Goal: Transaction & Acquisition: Book appointment/travel/reservation

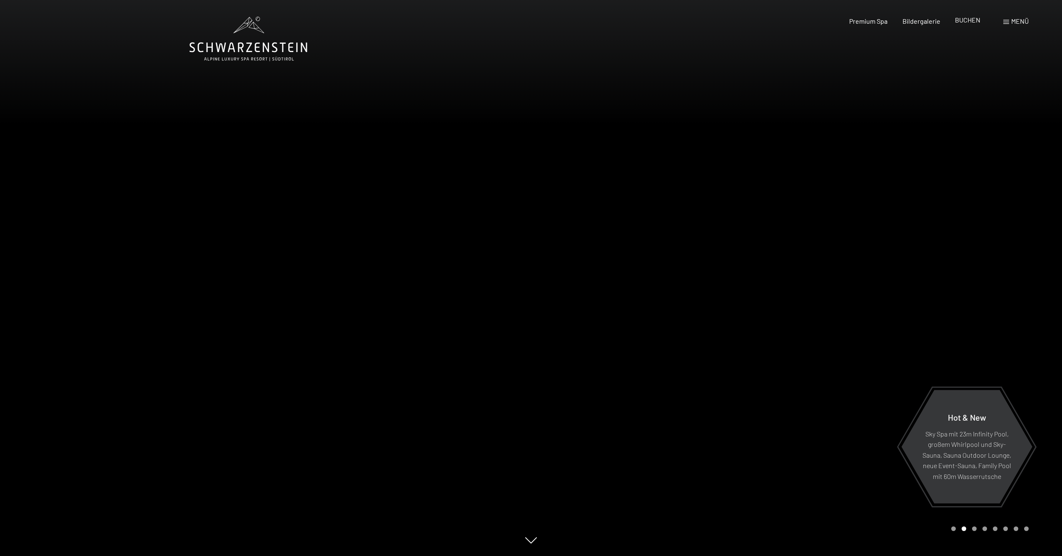
click at [966, 21] on span "BUCHEN" at bounding box center [967, 20] width 25 height 8
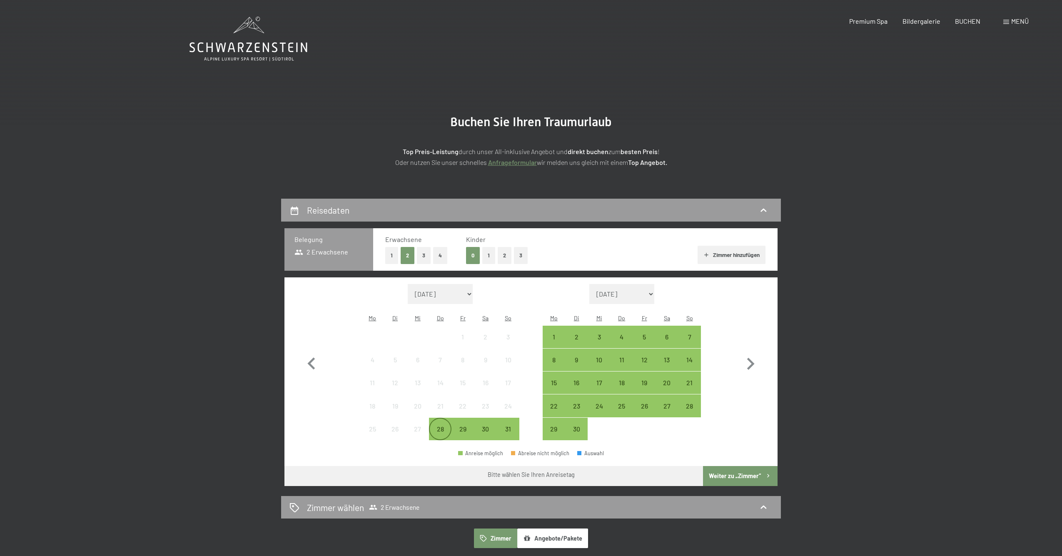
click at [438, 426] on div "28" at bounding box center [440, 436] width 21 height 21
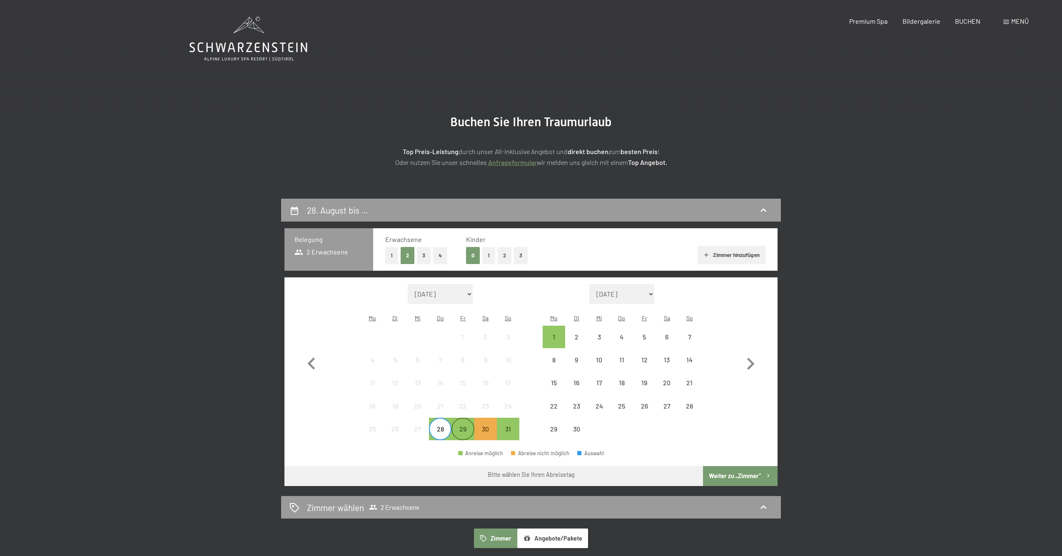
click at [463, 426] on div "29" at bounding box center [462, 436] width 21 height 21
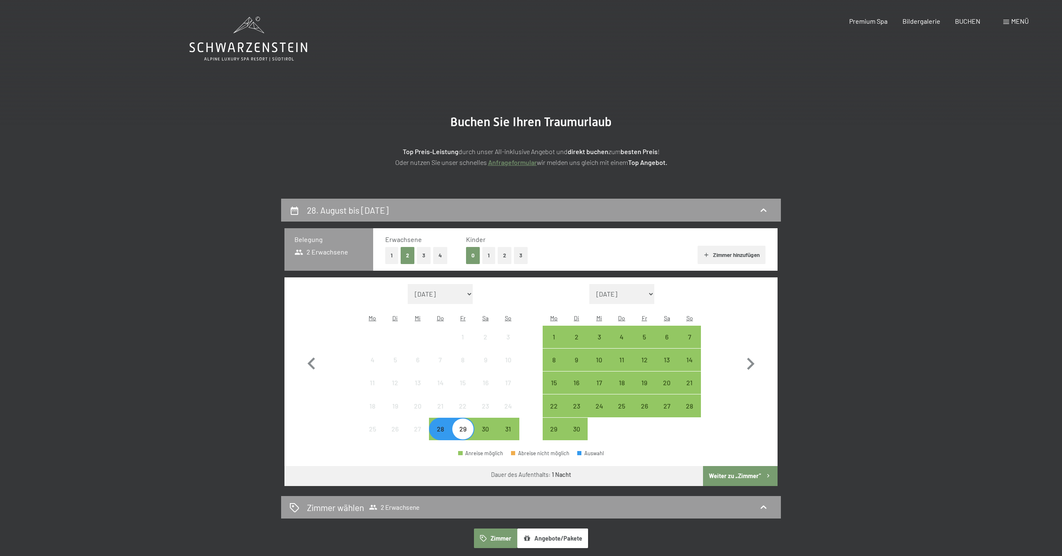
click at [734, 466] on button "Weiter zu „Zimmer“" at bounding box center [740, 476] width 75 height 20
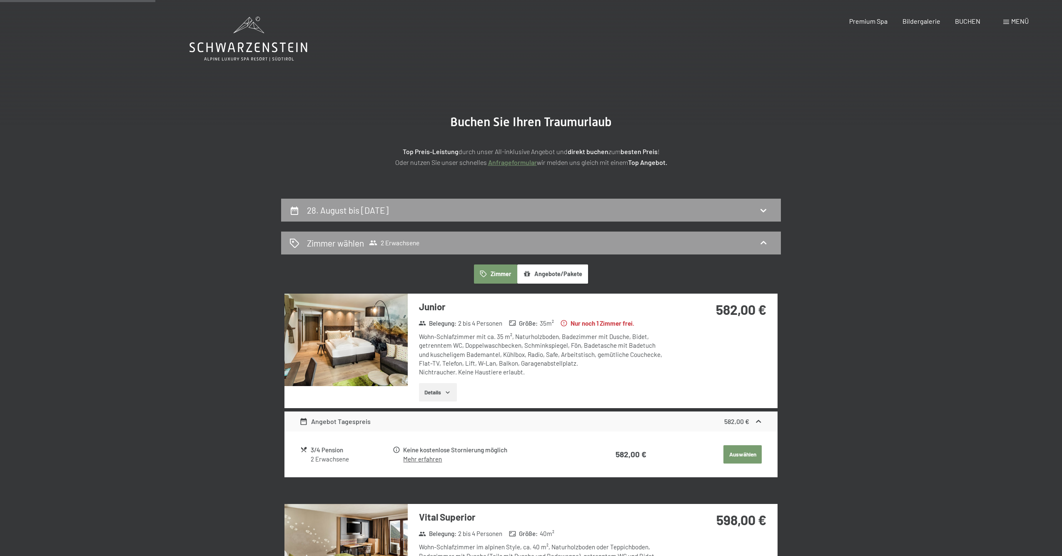
scroll to position [198, 0]
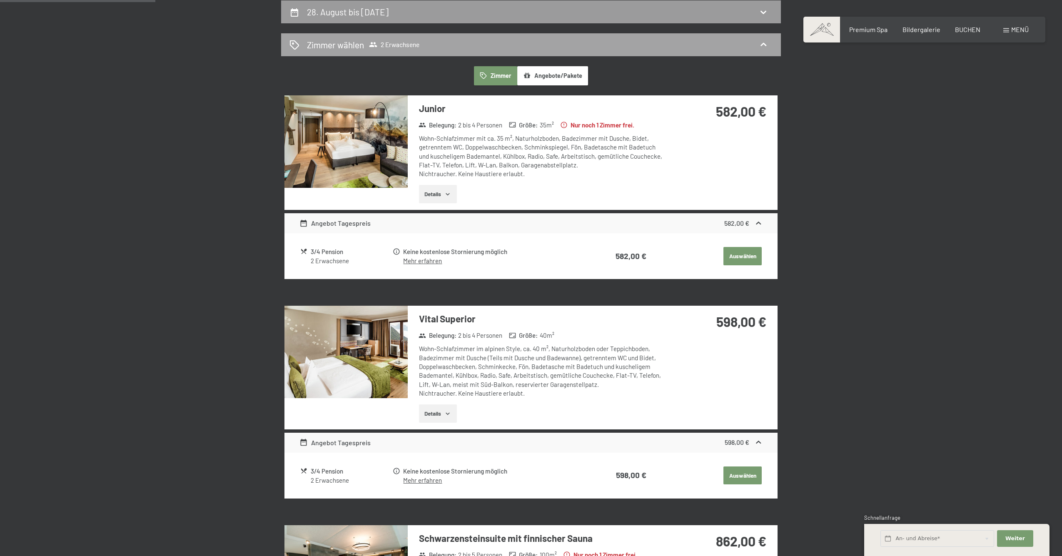
click at [412, 45] on span "2 Erwachsene" at bounding box center [394, 44] width 50 height 8
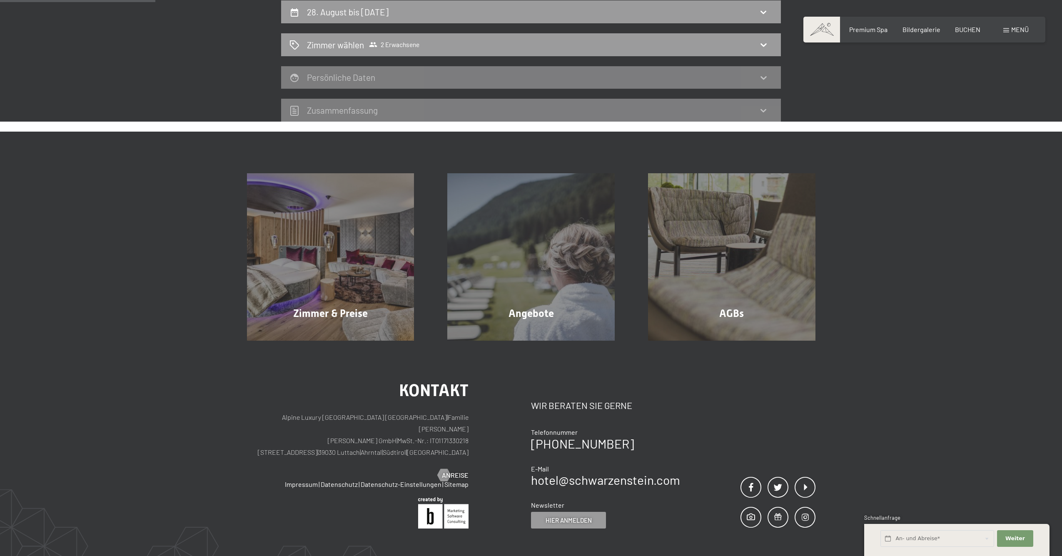
click at [852, 169] on div "Zimmer & Preise Mehr erfahren Angebote Mehr erfahren AGBs Mehr erfahren" at bounding box center [531, 236] width 1062 height 209
click at [762, 50] on icon at bounding box center [763, 45] width 10 height 10
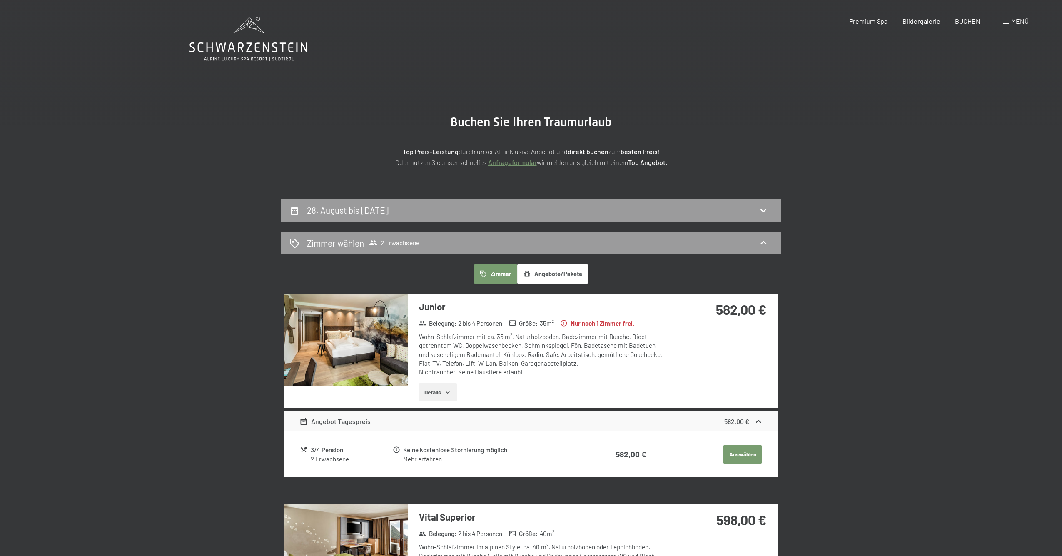
scroll to position [0, 0]
click at [770, 212] on div "28. August bis 29. August 2025" at bounding box center [530, 210] width 483 height 12
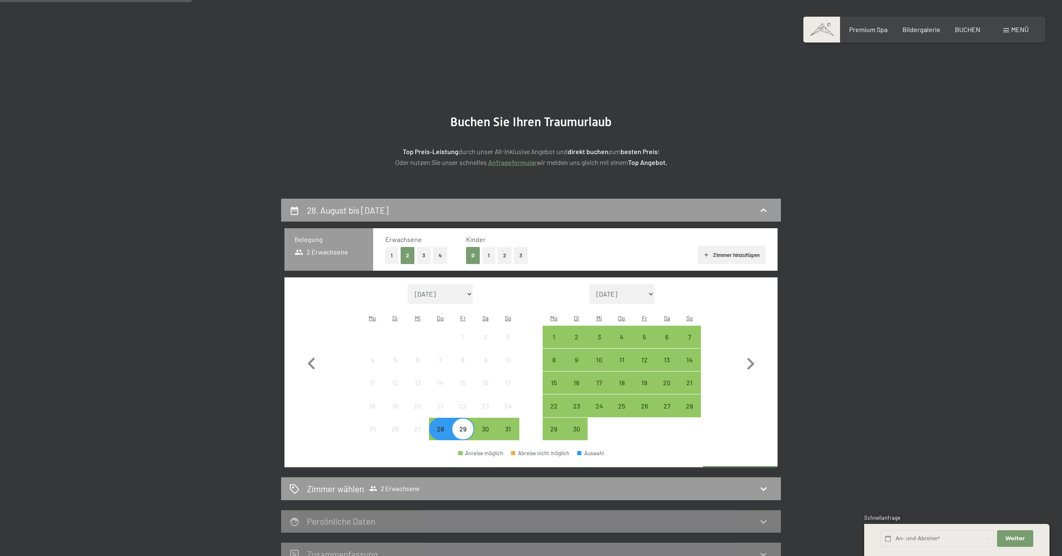
scroll to position [198, 0]
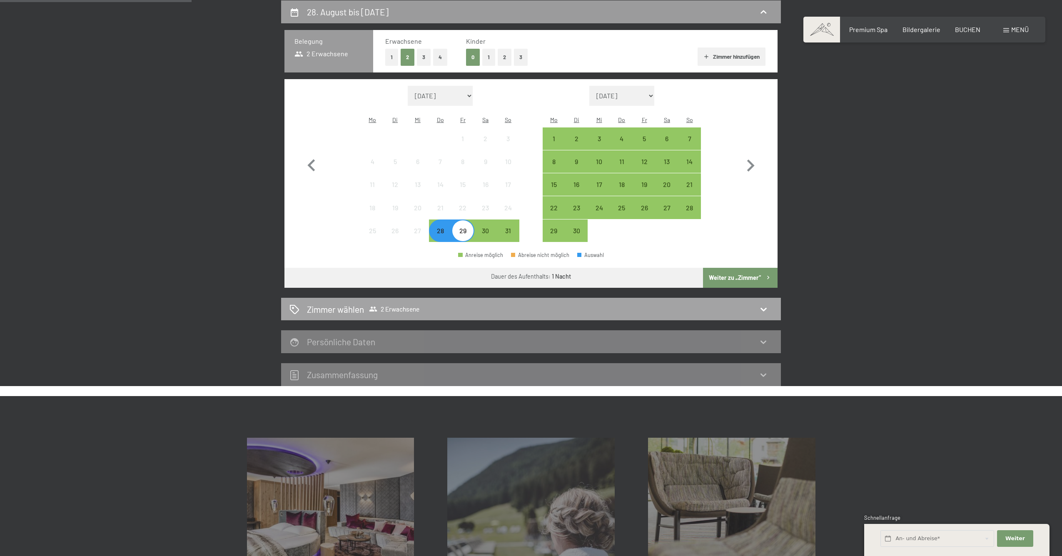
click at [761, 304] on icon at bounding box center [763, 309] width 10 height 10
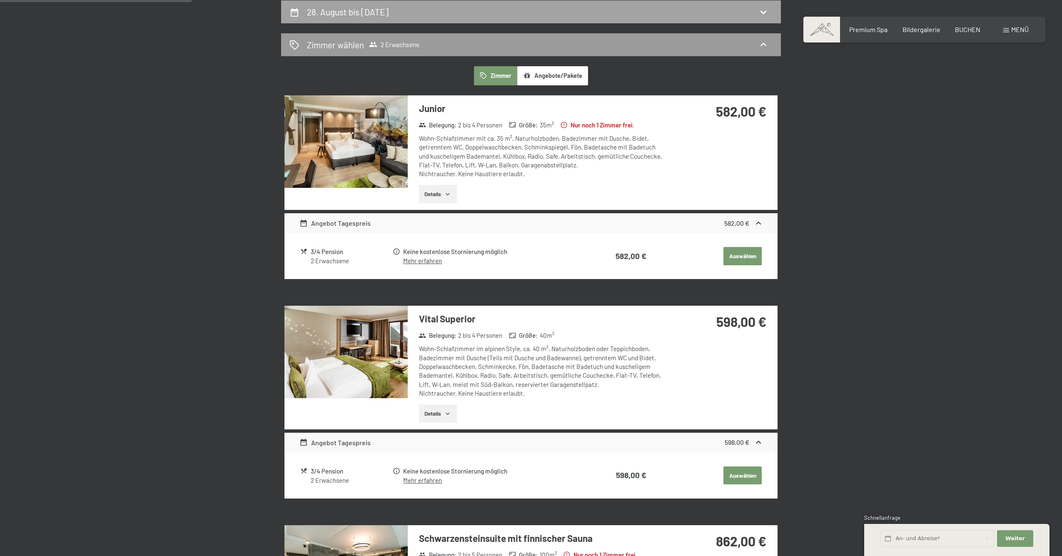
click at [589, 17] on div "28. August bis 29. August 2025" at bounding box center [531, 11] width 500 height 23
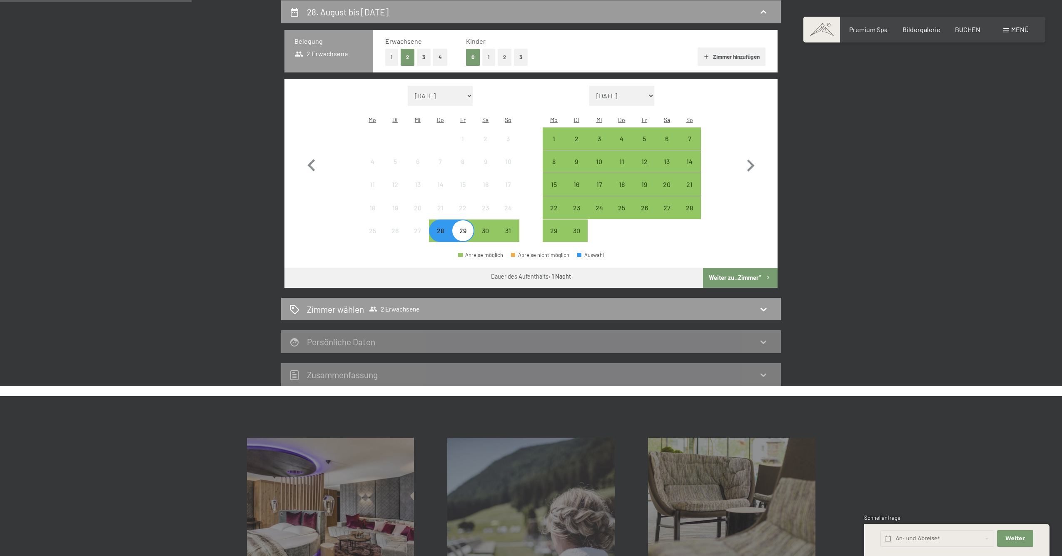
click at [504, 60] on button "2" at bounding box center [505, 57] width 14 height 17
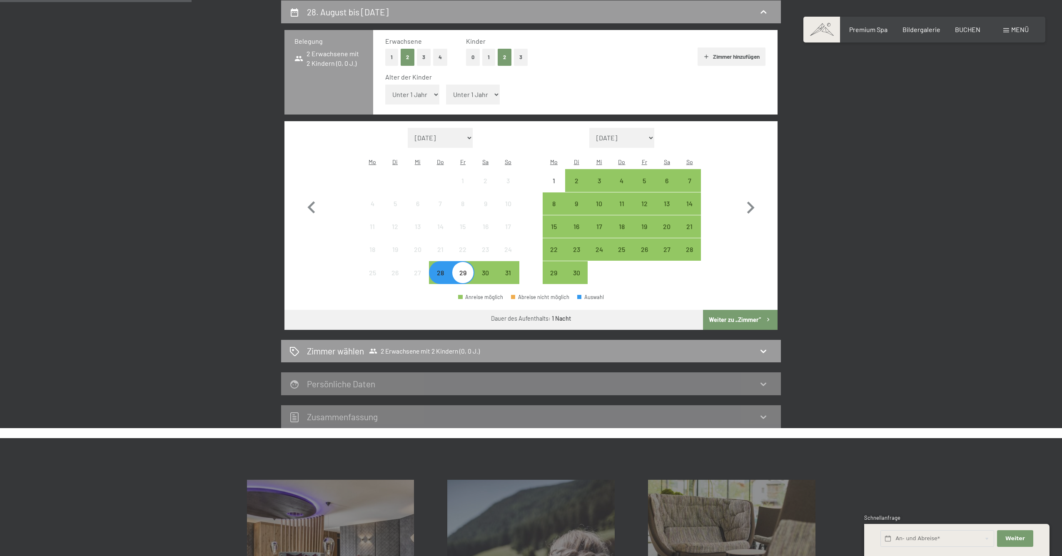
select select "4"
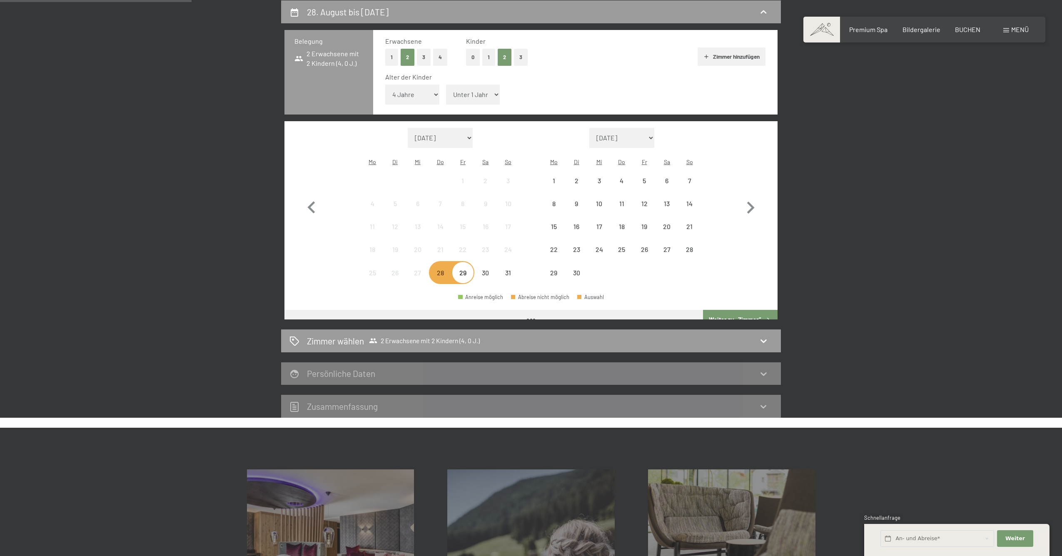
click at [467, 89] on select "Unter 1 Jahr 1 Jahr 2 Jahre 3 Jahre 4 Jahre 5 Jahre 6 Jahre 7 Jahre 8 Jahre 9 J…" at bounding box center [473, 95] width 54 height 20
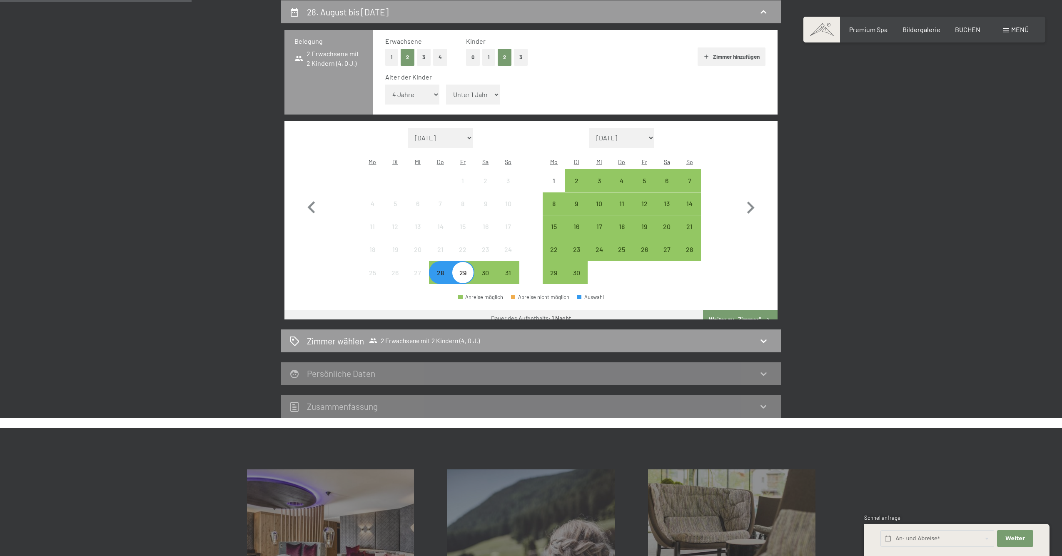
select select "6"
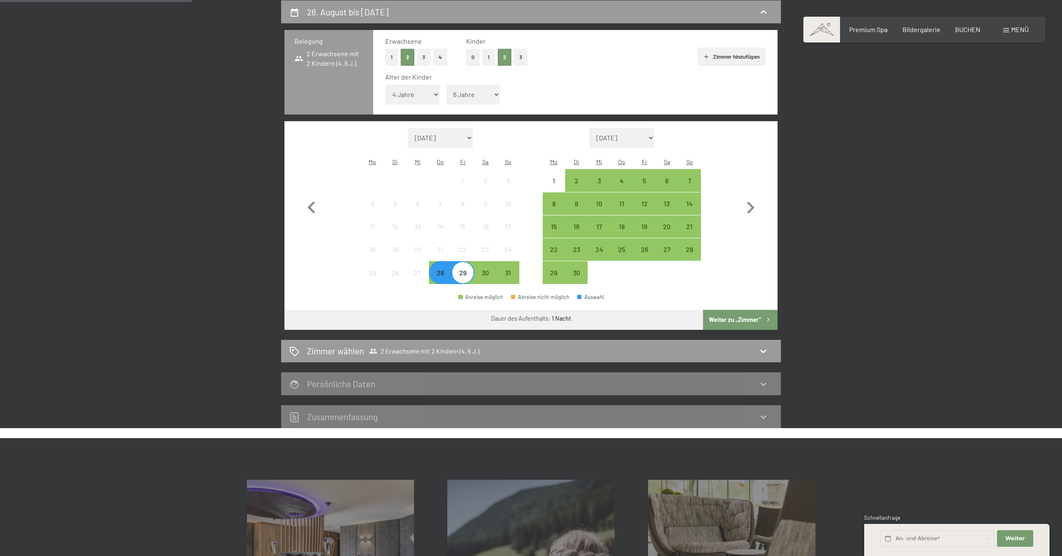
click at [745, 310] on button "Weiter zu „Zimmer“" at bounding box center [740, 320] width 75 height 20
